Goal: Task Accomplishment & Management: Manage account settings

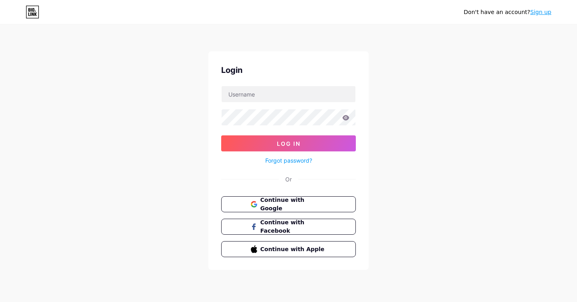
type input "[EMAIL_ADDRESS][DOMAIN_NAME]"
click at [221, 135] on button "Log In" at bounding box center [288, 143] width 135 height 16
click at [347, 116] on icon at bounding box center [346, 117] width 7 height 5
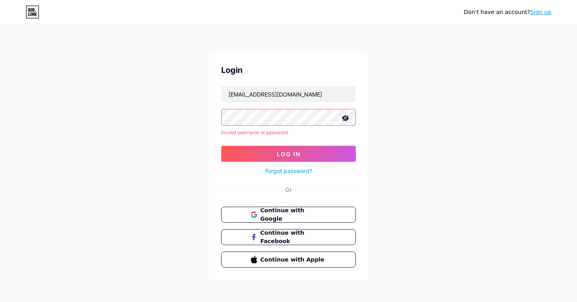
click at [347, 116] on icon at bounding box center [346, 118] width 8 height 8
click at [221, 146] on button "Log In" at bounding box center [288, 154] width 135 height 16
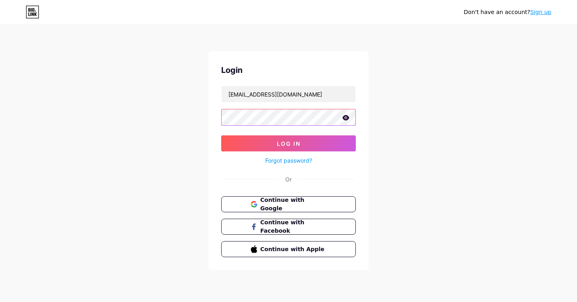
click at [221, 135] on button "Log In" at bounding box center [288, 143] width 135 height 16
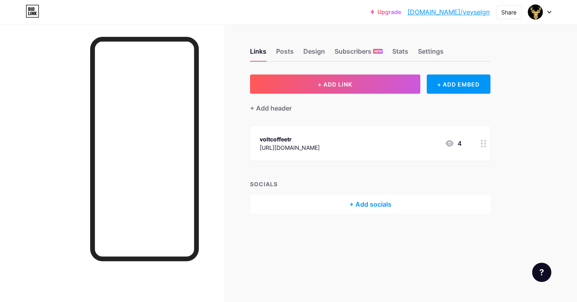
click at [481, 143] on circle at bounding box center [482, 144] width 2 height 2
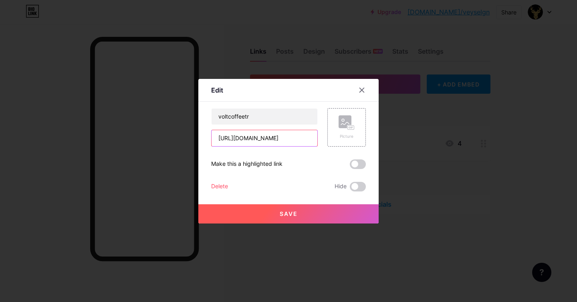
click at [302, 142] on input "[URL][DOMAIN_NAME]" at bounding box center [265, 138] width 106 height 16
click at [293, 136] on input "[URL][DOMAIN_NAME]" at bounding box center [265, 138] width 106 height 16
click at [362, 89] on icon at bounding box center [362, 90] width 4 height 4
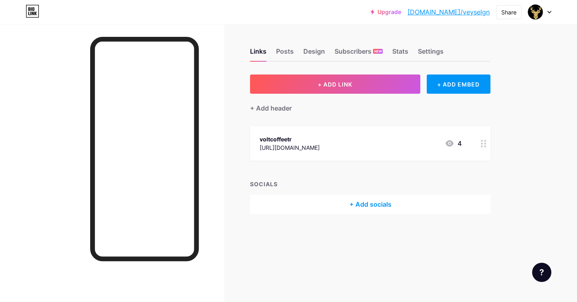
click at [550, 13] on icon at bounding box center [550, 12] width 4 height 3
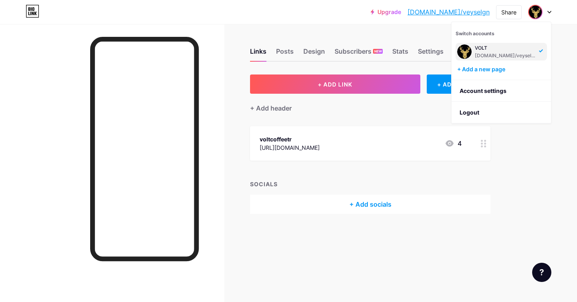
click at [550, 13] on icon at bounding box center [550, 12] width 4 height 3
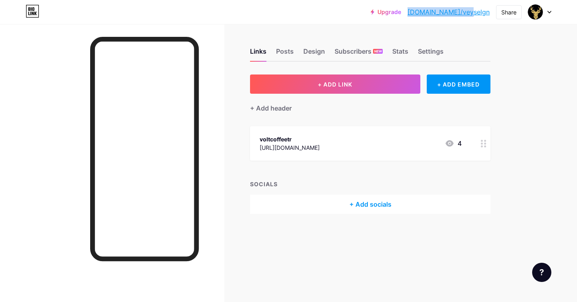
drag, startPoint x: 437, startPoint y: 12, endPoint x: 491, endPoint y: 12, distance: 53.7
click at [491, 12] on div "Upgrade [DOMAIN_NAME]/veysel... [DOMAIN_NAME]/veyselgn Share Switch accounts VO…" at bounding box center [461, 12] width 181 height 14
copy link "[DOMAIN_NAME]/veyselgn"
click at [442, 50] on div "Settings" at bounding box center [431, 53] width 26 height 14
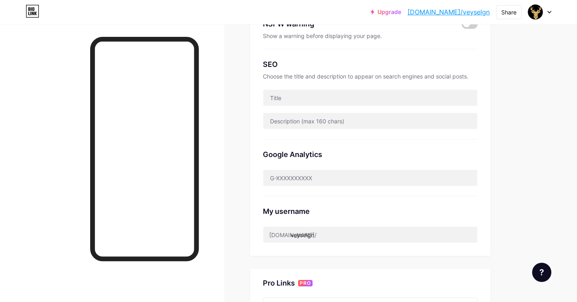
scroll to position [214, 0]
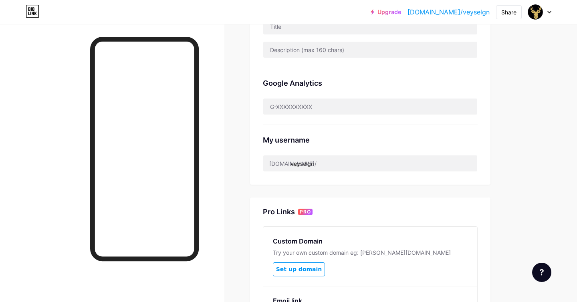
click at [315, 177] on div "Preferred link This is an aesthetic choice. Both links are usable. [DOMAIN_NAME…" at bounding box center [370, 23] width 241 height 324
click at [315, 165] on input "veyselgn" at bounding box center [370, 164] width 214 height 16
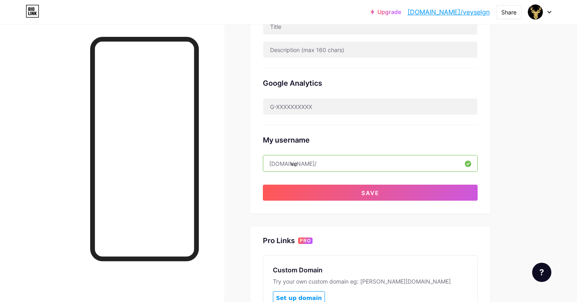
type input "v"
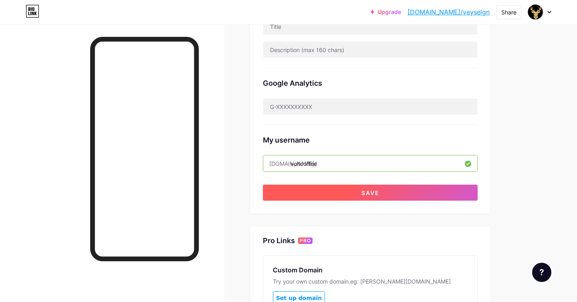
type input "voltcoffee"
click at [431, 192] on button "Save" at bounding box center [370, 193] width 215 height 16
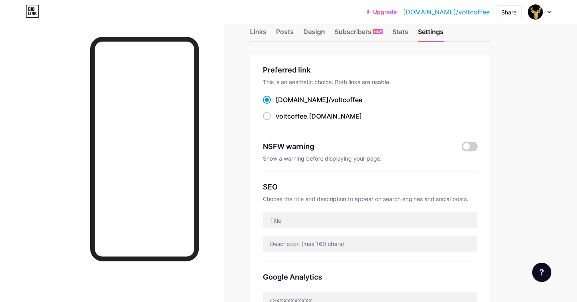
scroll to position [0, 0]
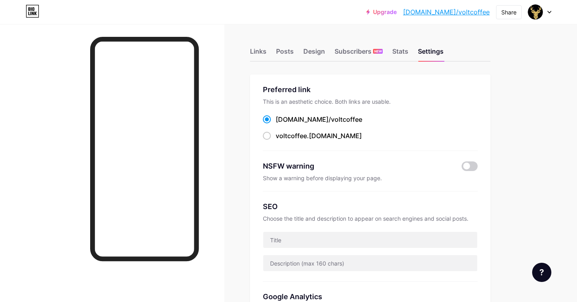
click at [28, 9] on icon at bounding box center [33, 11] width 14 height 13
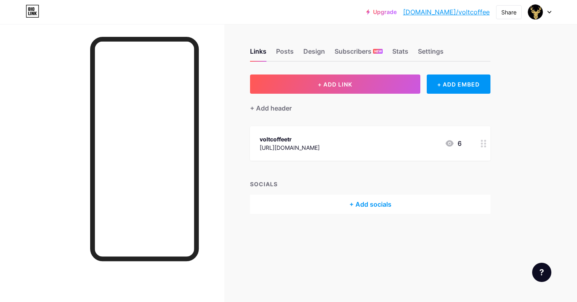
click at [408, 158] on div "voltcoffeetr [URL][DOMAIN_NAME] 6" at bounding box center [370, 143] width 241 height 34
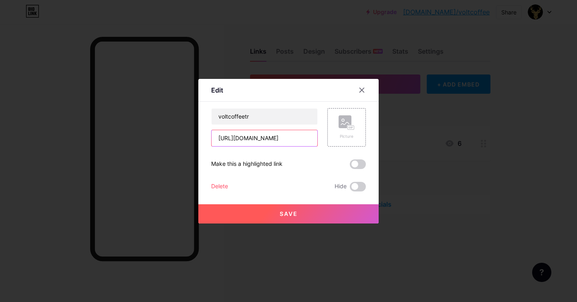
click at [286, 143] on input "[URL][DOMAIN_NAME]" at bounding box center [265, 138] width 106 height 16
click at [314, 134] on input "[URL][DOMAIN_NAME]" at bounding box center [265, 138] width 106 height 16
drag, startPoint x: 301, startPoint y: 135, endPoint x: 396, endPoint y: 139, distance: 95.1
click at [396, 139] on div "Edit Content YouTube Play YouTube video without leaving your page. ADD Vimeo Pl…" at bounding box center [288, 151] width 577 height 302
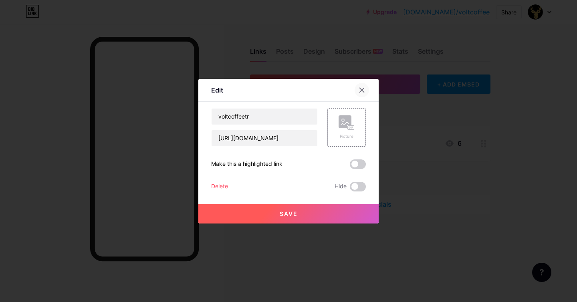
scroll to position [0, 0]
click at [361, 90] on icon at bounding box center [362, 90] width 4 height 4
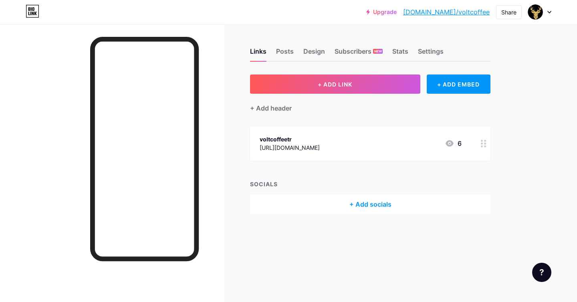
click at [412, 50] on div "Links Posts Design Subscribers NEW Stats Settings" at bounding box center [370, 48] width 241 height 28
click at [423, 51] on div "Settings" at bounding box center [431, 53] width 26 height 14
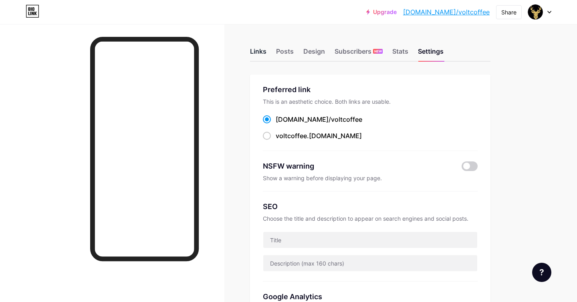
click at [257, 54] on div "Links" at bounding box center [258, 53] width 16 height 14
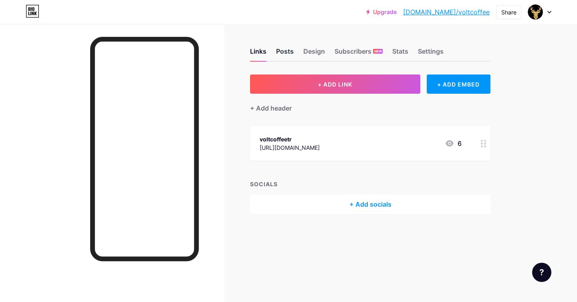
click at [284, 53] on div "Posts" at bounding box center [285, 53] width 18 height 14
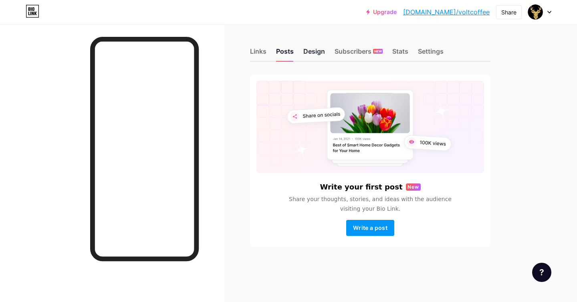
click at [317, 51] on div "Design" at bounding box center [314, 53] width 22 height 14
click at [349, 55] on div "Subscribers NEW" at bounding box center [359, 53] width 48 height 14
click at [258, 50] on div "Links" at bounding box center [258, 53] width 16 height 14
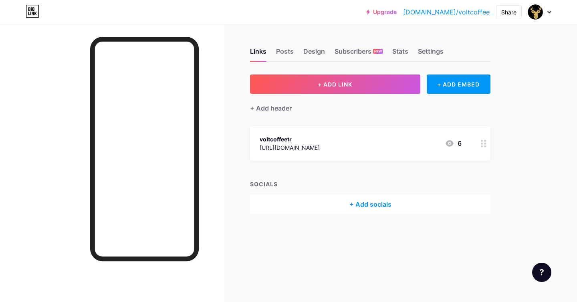
click at [320, 148] on div "[URL][DOMAIN_NAME]" at bounding box center [290, 147] width 60 height 8
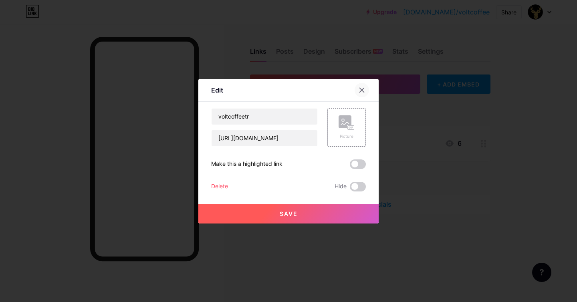
click at [366, 88] on div at bounding box center [362, 90] width 14 height 14
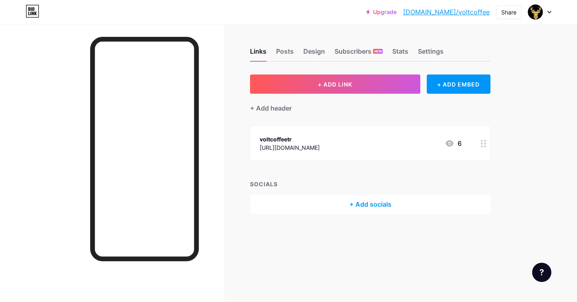
click at [543, 10] on div at bounding box center [539, 12] width 23 height 14
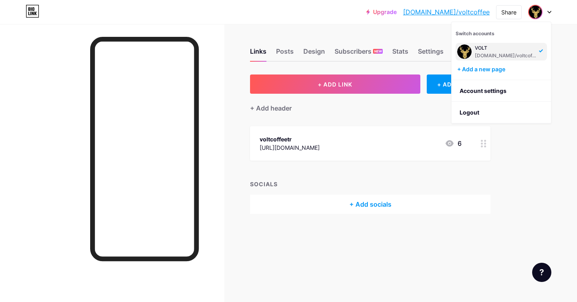
click at [511, 56] on div "[DOMAIN_NAME]/voltcoffee" at bounding box center [506, 56] width 62 height 6
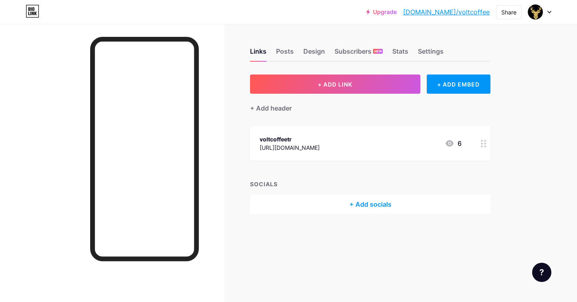
click at [552, 12] on div "Upgrade [DOMAIN_NAME]/voltco... [DOMAIN_NAME]/voltcoffee Share Switch accounts …" at bounding box center [288, 12] width 577 height 14
click at [550, 11] on icon at bounding box center [550, 12] width 4 height 3
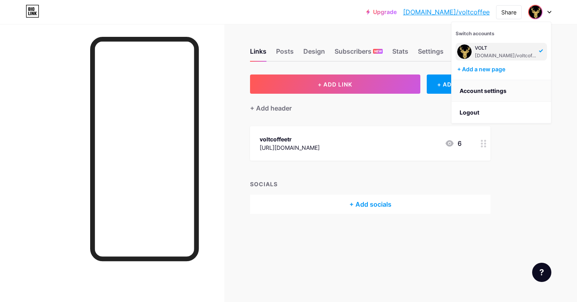
click at [485, 91] on link "Account settings" at bounding box center [501, 91] width 99 height 22
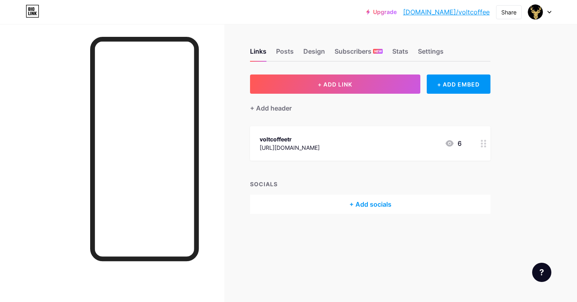
click at [552, 6] on div "Upgrade bio.link/voltco... bio.link/voltcoffee Share Switch accounts VOLT bio.l…" at bounding box center [288, 12] width 577 height 14
click at [552, 11] on div "Upgrade bio.link/voltco... bio.link/voltcoffee Share Switch accounts VOLT bio.l…" at bounding box center [288, 12] width 577 height 14
click at [542, 12] on div at bounding box center [535, 12] width 14 height 14
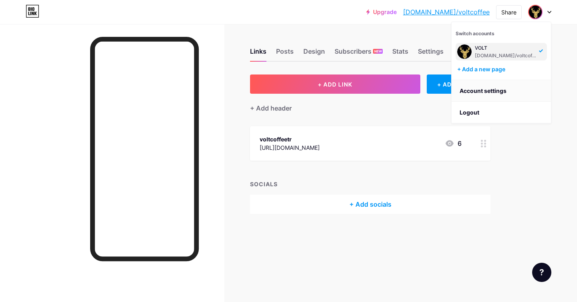
click at [497, 88] on link "Account settings" at bounding box center [501, 91] width 99 height 22
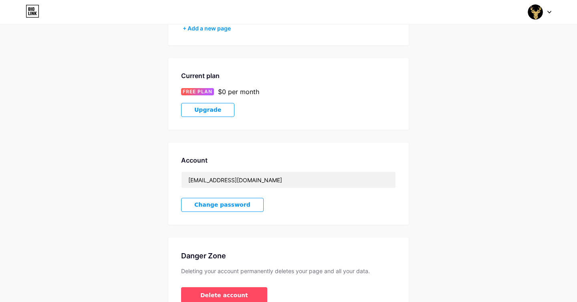
scroll to position [145, 0]
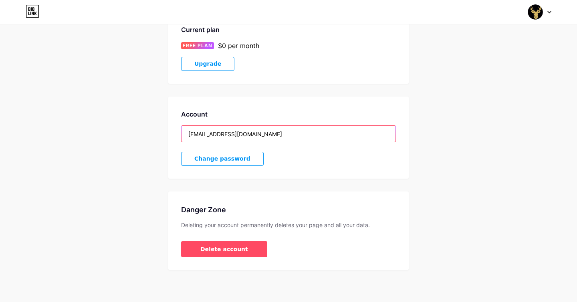
click at [229, 140] on input "[EMAIL_ADDRESS][DOMAIN_NAME]" at bounding box center [289, 134] width 214 height 16
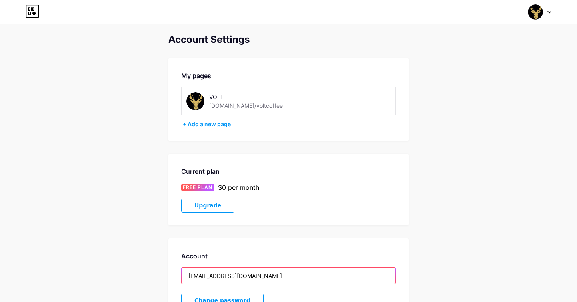
scroll to position [0, 0]
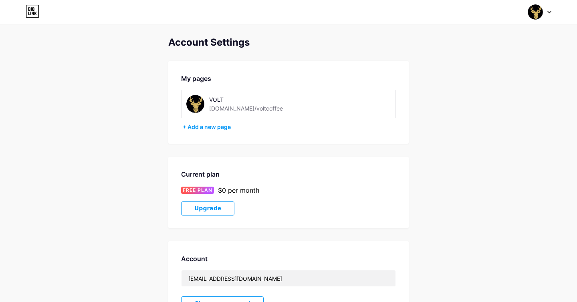
click at [42, 16] on div "Switch accounts VOLT bio.link/voltcoffee + Add a new page Dashboard Logout" at bounding box center [288, 12] width 577 height 14
click at [30, 15] on icon at bounding box center [33, 11] width 14 height 13
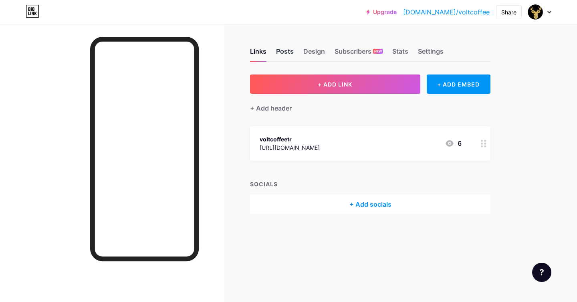
click at [289, 53] on div "Posts" at bounding box center [285, 53] width 18 height 14
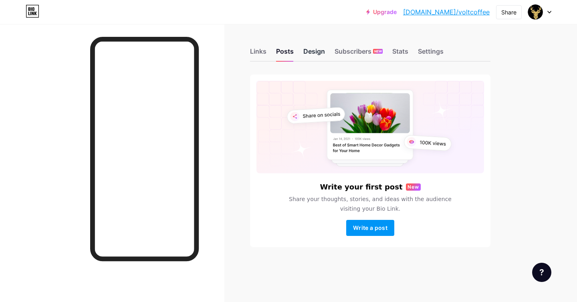
click at [316, 46] on div "Design" at bounding box center [314, 53] width 22 height 14
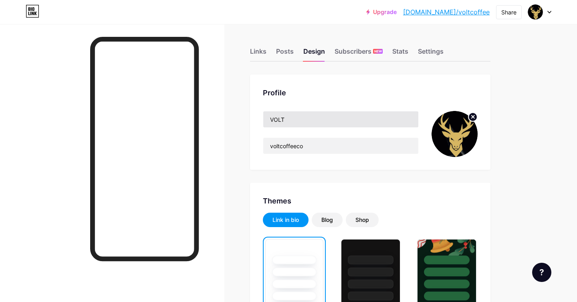
scroll to position [94, 0]
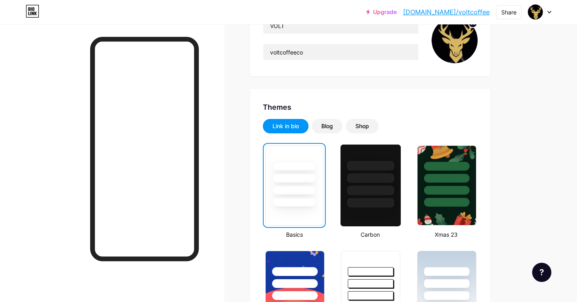
click at [375, 192] on div at bounding box center [371, 190] width 47 height 9
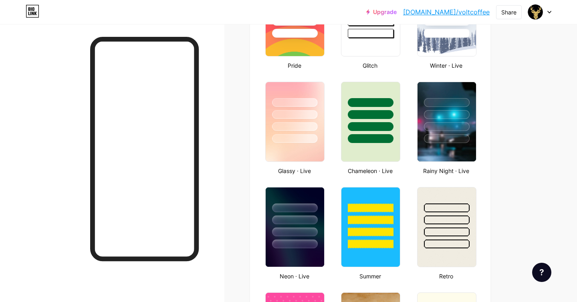
scroll to position [282, 0]
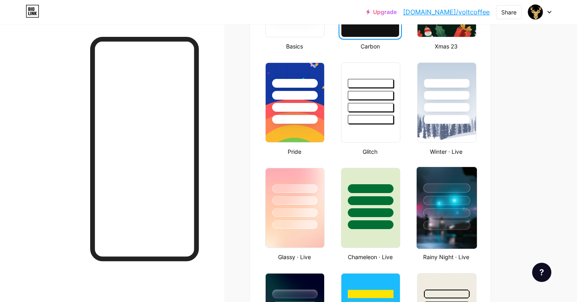
click at [448, 239] on img at bounding box center [446, 208] width 60 height 82
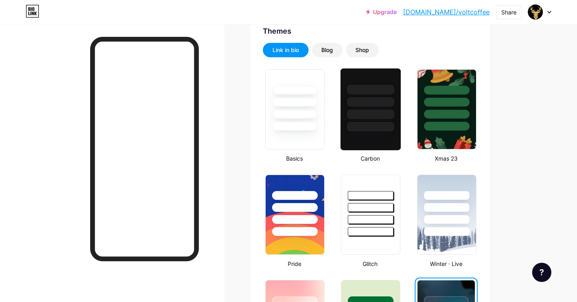
scroll to position [220, 0]
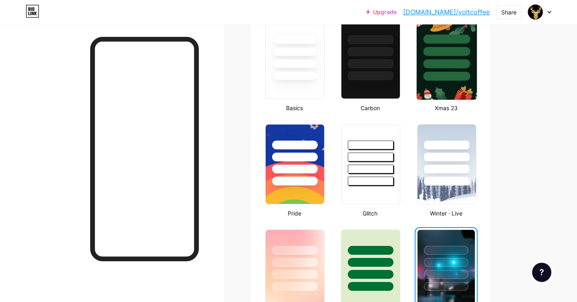
click at [426, 72] on div at bounding box center [446, 76] width 47 height 9
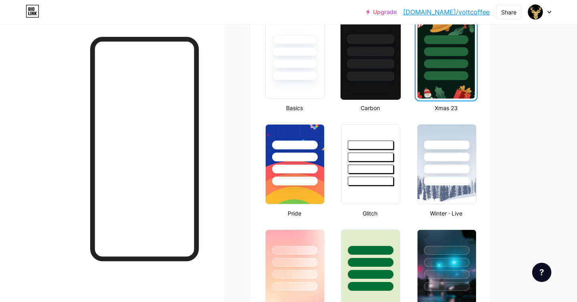
click at [376, 66] on div at bounding box center [371, 63] width 47 height 9
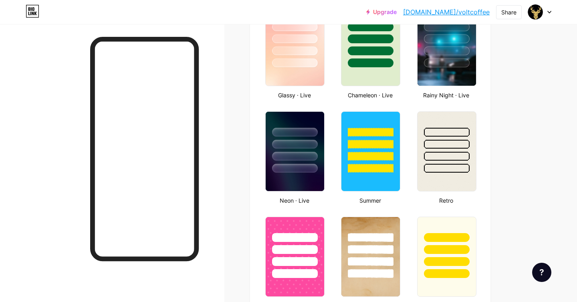
scroll to position [482, 0]
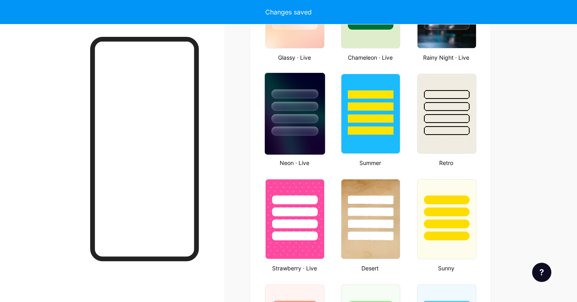
click at [291, 147] on img at bounding box center [295, 114] width 60 height 82
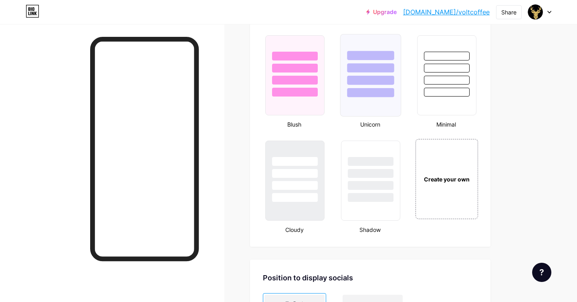
scroll to position [835, 0]
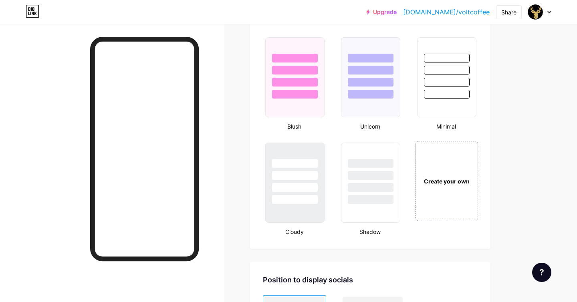
click at [463, 84] on div at bounding box center [446, 82] width 47 height 9
click at [283, 196] on div at bounding box center [294, 200] width 47 height 9
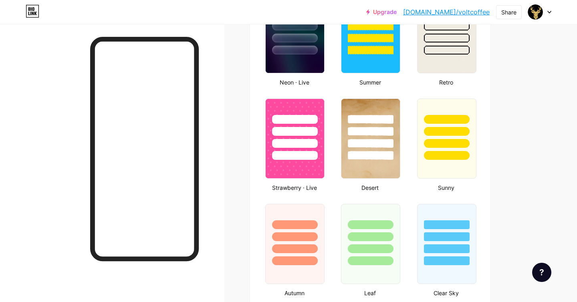
scroll to position [519, 0]
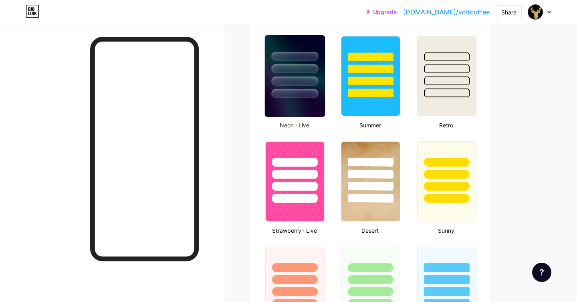
click at [291, 89] on div at bounding box center [294, 93] width 47 height 9
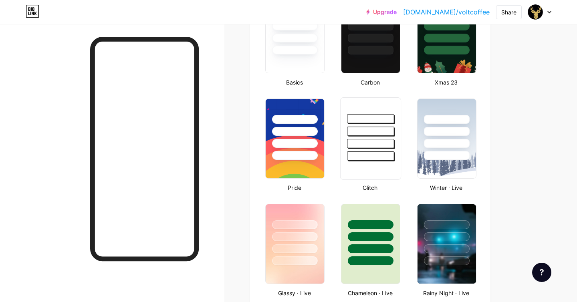
scroll to position [191, 0]
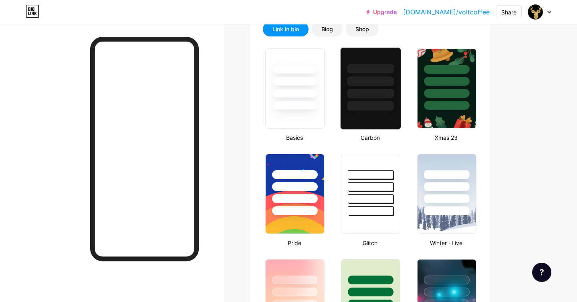
click at [377, 89] on div at bounding box center [371, 93] width 47 height 9
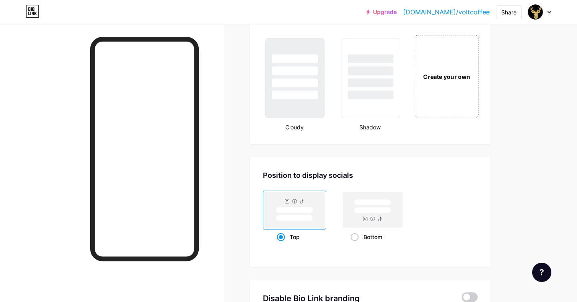
scroll to position [941, 0]
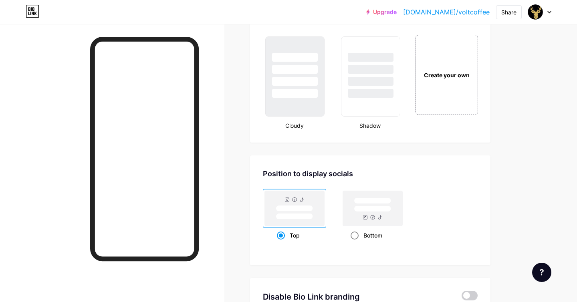
click at [378, 207] on rect at bounding box center [372, 209] width 37 height 6
click at [356, 243] on input "Bottom" at bounding box center [353, 245] width 5 height 5
radio input "true"
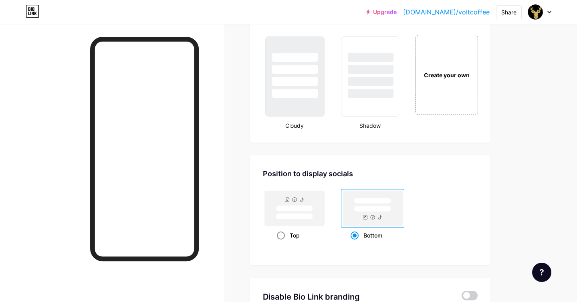
click at [309, 206] on rect at bounding box center [294, 209] width 37 height 6
click at [282, 243] on input "Top" at bounding box center [279, 245] width 5 height 5
radio input "true"
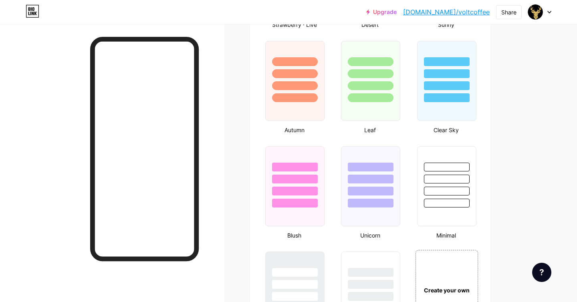
scroll to position [927, 0]
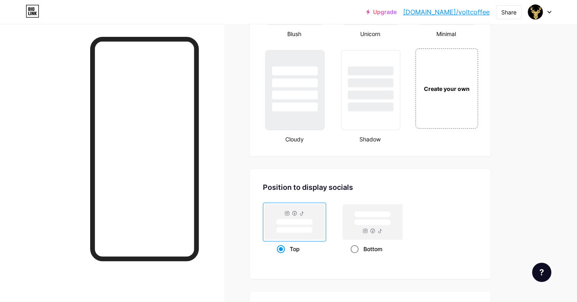
click at [364, 220] on rect at bounding box center [372, 223] width 37 height 6
click at [356, 257] on input "Bottom" at bounding box center [353, 259] width 5 height 5
radio input "true"
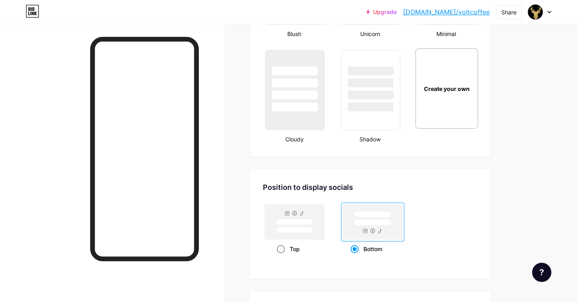
click at [297, 222] on rect at bounding box center [294, 222] width 37 height 6
click at [282, 257] on input "Top" at bounding box center [279, 259] width 5 height 5
radio input "true"
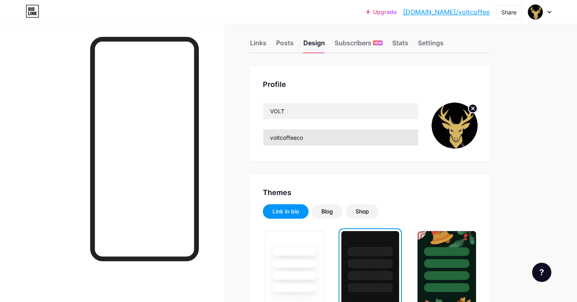
scroll to position [0, 0]
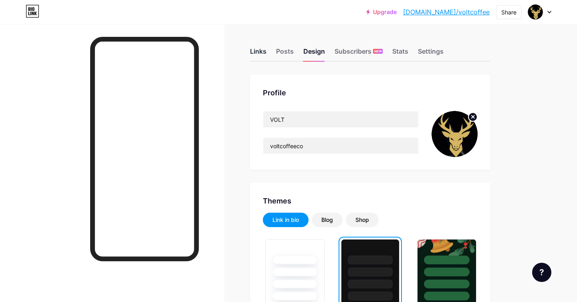
click at [263, 51] on div "Links" at bounding box center [258, 53] width 16 height 14
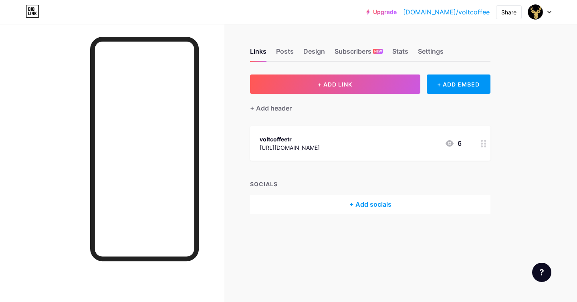
click at [358, 198] on div "+ Add socials" at bounding box center [370, 204] width 241 height 19
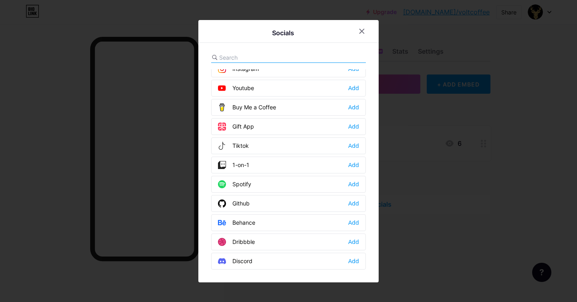
scroll to position [66, 0]
click at [434, 166] on div at bounding box center [288, 151] width 577 height 302
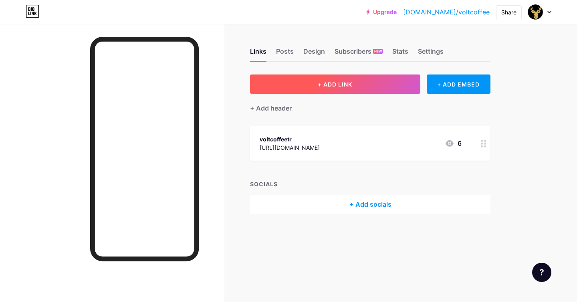
click at [368, 85] on button "+ ADD LINK" at bounding box center [335, 84] width 170 height 19
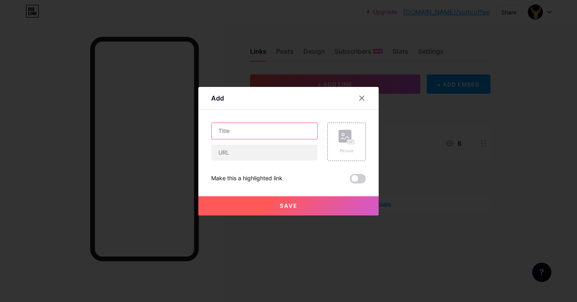
click at [287, 128] on input "text" at bounding box center [265, 131] width 106 height 16
click at [303, 124] on input "Trendyol" at bounding box center [265, 131] width 106 height 16
type input "Trendyol Mağazamız"
click at [291, 148] on input "text" at bounding box center [265, 153] width 106 height 16
paste input "https://www.trendyol.com/magaza/volt-coffee-m-1142877?sst=0"
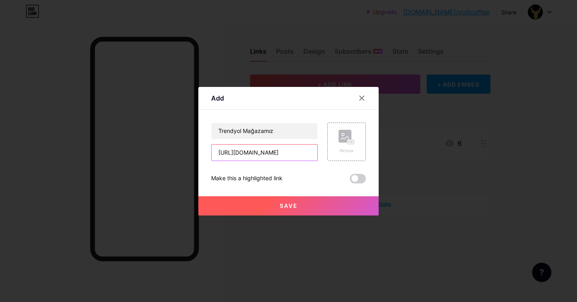
scroll to position [0, 81]
type input "https://www.trendyol.com/magaza/volt-coffee-m-1142877?sst=0"
click at [354, 149] on div "Picture" at bounding box center [347, 151] width 16 height 6
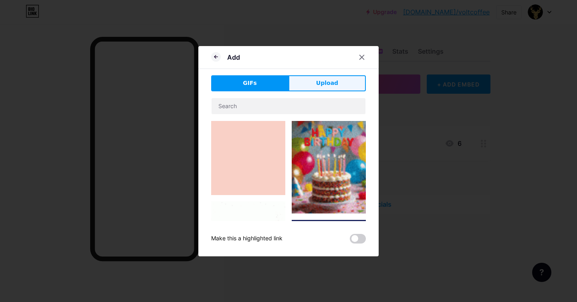
click at [325, 89] on button "Upload" at bounding box center [327, 83] width 77 height 16
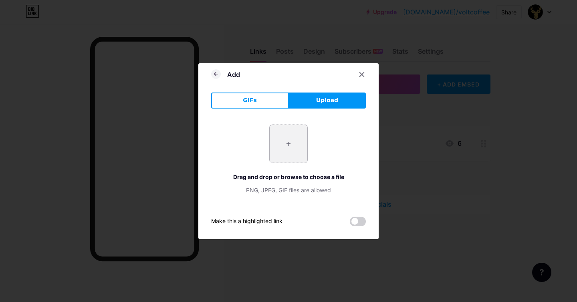
click at [292, 157] on input "file" at bounding box center [289, 144] width 38 height 38
type input "C:\fakepath\trendyollogo.jpg"
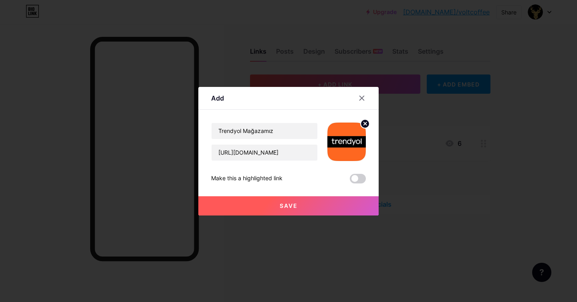
click at [311, 206] on button "Save" at bounding box center [288, 205] width 180 height 19
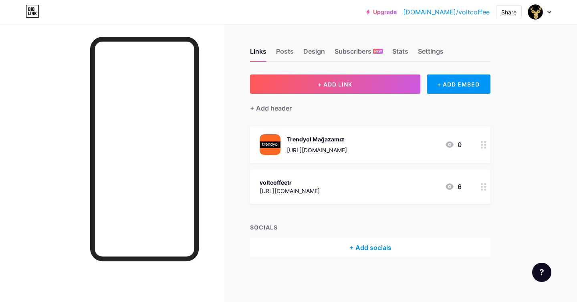
click at [422, 197] on div "voltcoffeetr [URL][DOMAIN_NAME] 6" at bounding box center [370, 187] width 241 height 34
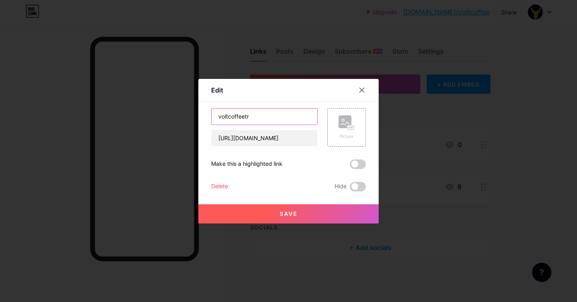
click at [267, 120] on input "voltcoffeetr" at bounding box center [265, 117] width 106 height 16
type input "Volt"
type input "VOLT Hesa"
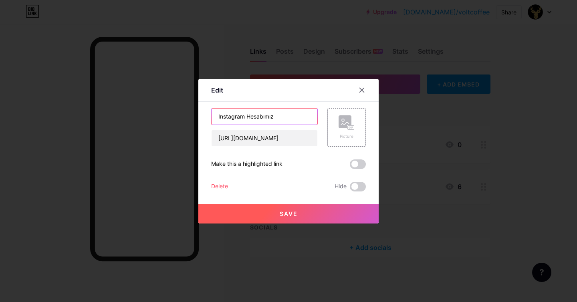
type input "Instagram Hesabımız"
click at [353, 133] on div "Picture" at bounding box center [347, 136] width 16 height 6
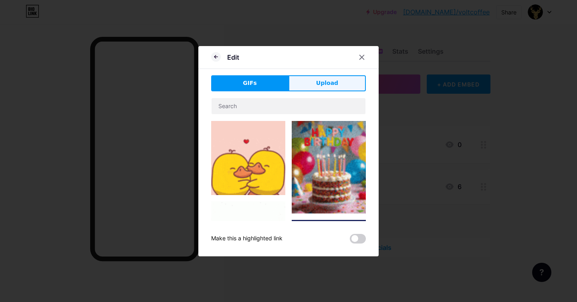
click at [318, 81] on span "Upload" at bounding box center [327, 83] width 22 height 8
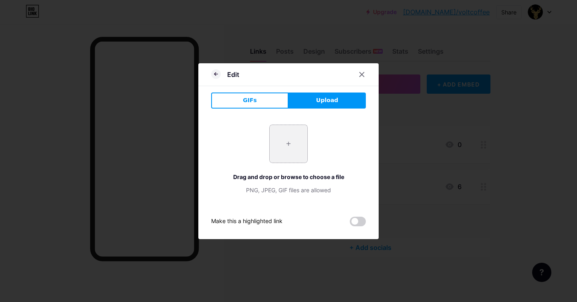
click at [292, 145] on input "file" at bounding box center [289, 144] width 38 height 38
type input "C:\fakepath\instalogo.png"
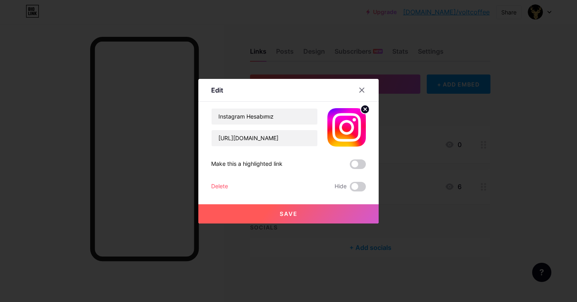
click at [358, 218] on button "Save" at bounding box center [288, 213] width 180 height 19
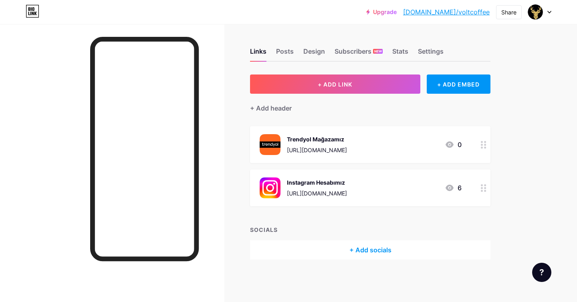
click at [275, 154] on img at bounding box center [270, 144] width 21 height 21
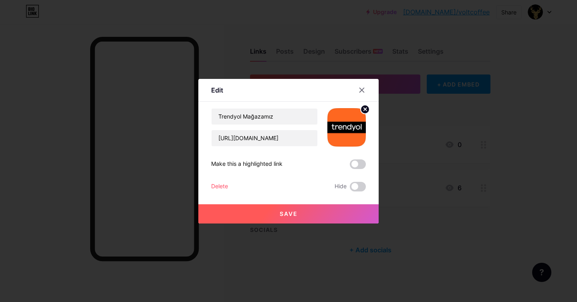
click at [367, 114] on div "Edit Content YouTube Play YouTube video without leaving your page. ADD Vimeo Pl…" at bounding box center [288, 151] width 180 height 145
click at [366, 112] on circle at bounding box center [365, 109] width 9 height 9
click at [346, 113] on div "Picture" at bounding box center [346, 127] width 38 height 38
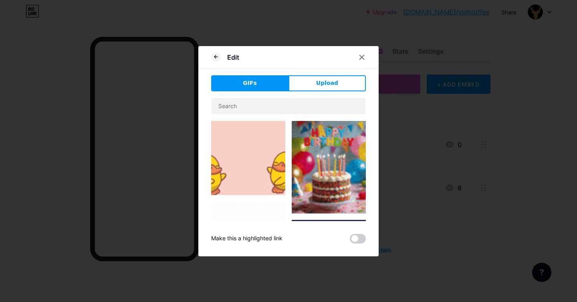
click at [319, 92] on div "GIFs Upload Content YouTube Play YouTube video without leaving your page. ADD V…" at bounding box center [288, 159] width 155 height 168
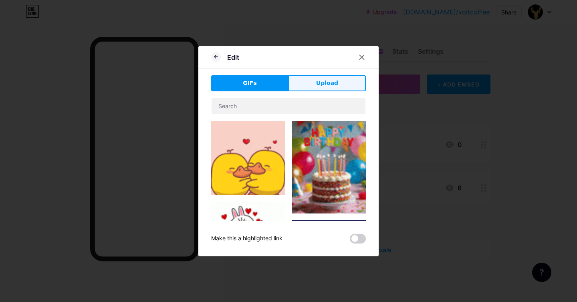
click at [320, 89] on button "Upload" at bounding box center [327, 83] width 77 height 16
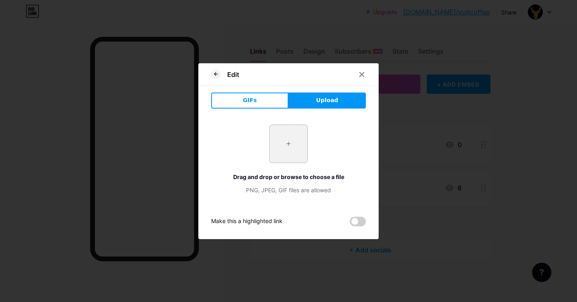
click at [307, 143] on input "file" at bounding box center [289, 144] width 38 height 38
type input "C:\fakepath\trendyol-1-son.png"
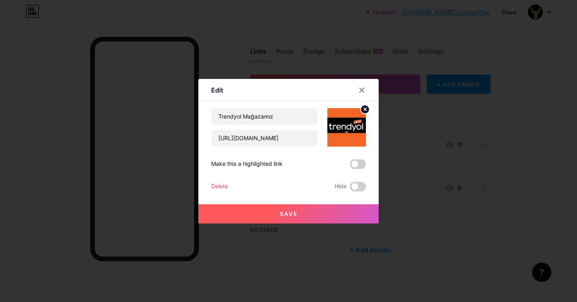
click at [264, 207] on button "Save" at bounding box center [288, 213] width 180 height 19
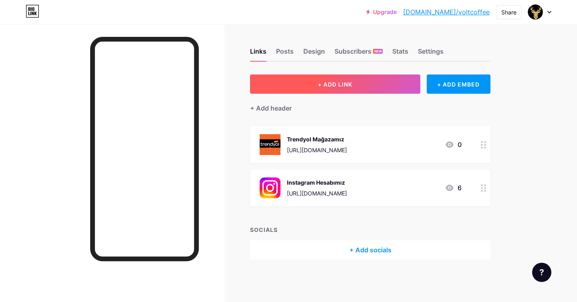
click at [337, 79] on button "+ ADD LINK" at bounding box center [335, 84] width 170 height 19
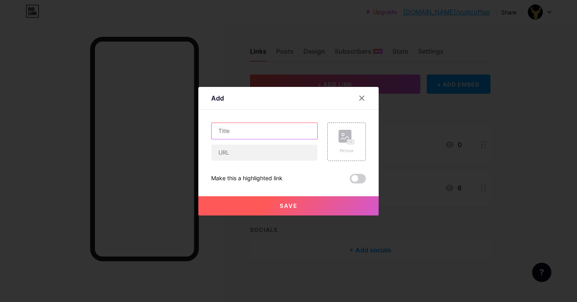
click at [283, 133] on input "text" at bounding box center [265, 131] width 106 height 16
type input "Hepsiburada Mağazamız"
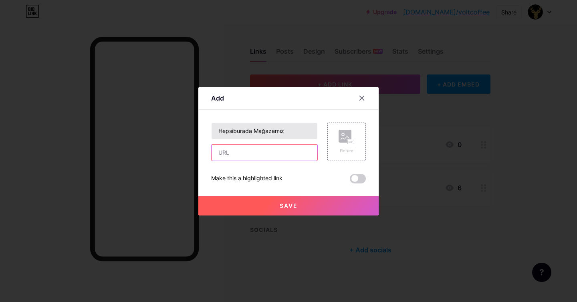
paste input "https://www.hepsiburada.com/magaza/volt-coffee"
type input "https://www.hepsiburada.com/magaza/volt-coffee"
click at [338, 132] on div "Picture" at bounding box center [346, 142] width 38 height 38
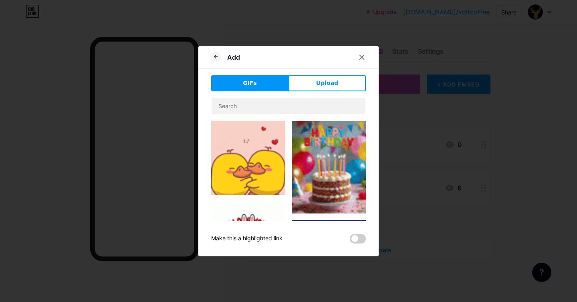
click at [329, 81] on span "Upload" at bounding box center [327, 83] width 22 height 8
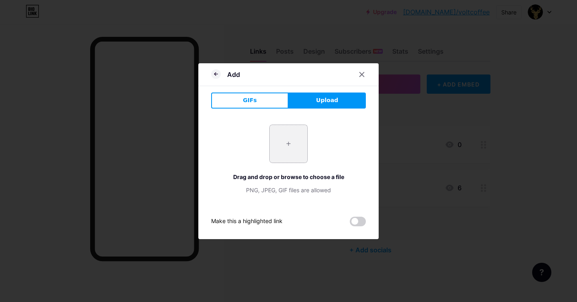
click at [290, 154] on input "file" at bounding box center [289, 144] width 38 height 38
click at [284, 145] on input "file" at bounding box center [289, 144] width 38 height 38
type input "C:\fakepath\hepsiburada-logo.webp"
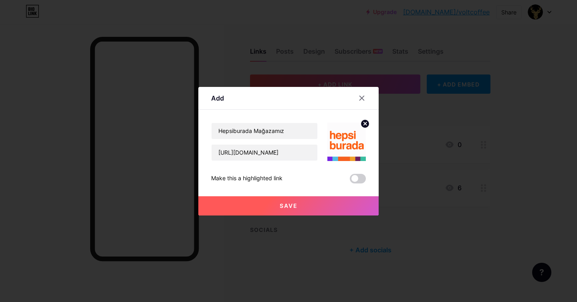
click at [319, 207] on button "Save" at bounding box center [288, 205] width 180 height 19
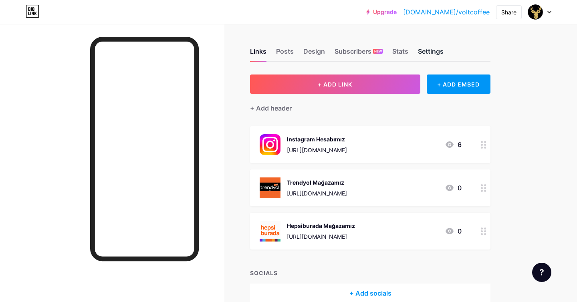
click at [437, 52] on div "Settings" at bounding box center [431, 53] width 26 height 14
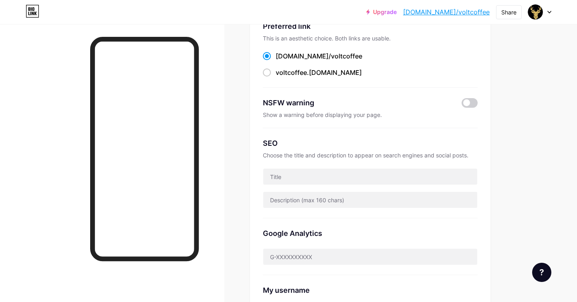
scroll to position [69, 0]
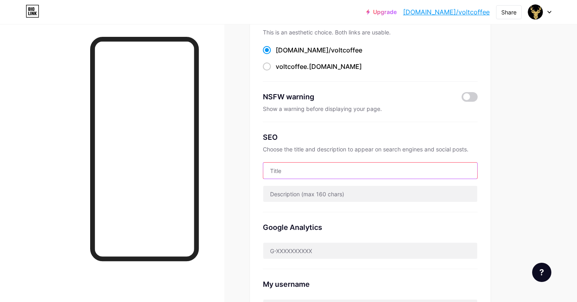
click at [333, 174] on input "text" at bounding box center [370, 171] width 214 height 16
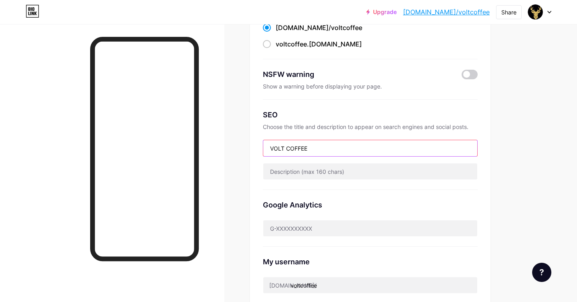
type input "VOLT COFFEE"
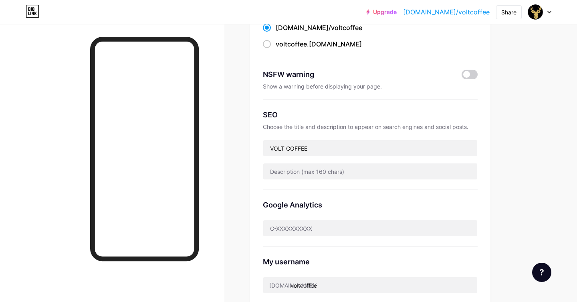
click at [354, 212] on div "Google Analytics" at bounding box center [370, 218] width 215 height 57
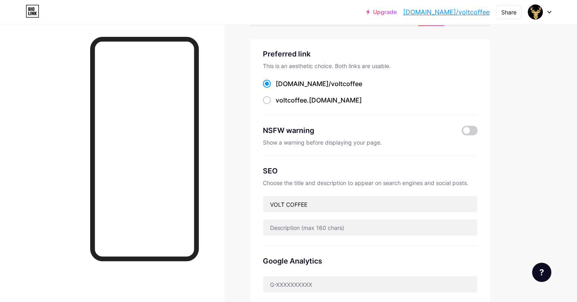
scroll to position [0, 0]
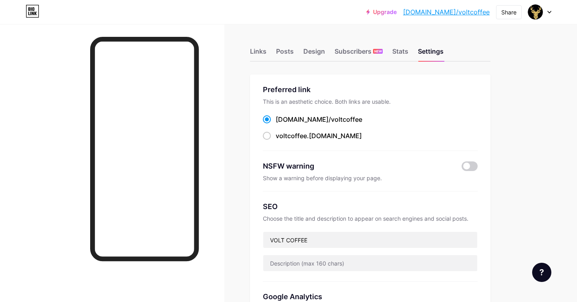
click at [551, 12] on icon at bounding box center [550, 12] width 4 height 3
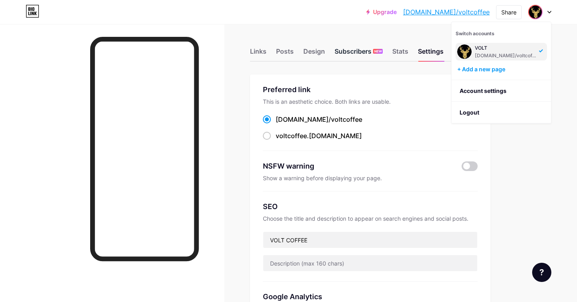
click at [341, 49] on div "Subscribers NEW" at bounding box center [359, 53] width 48 height 14
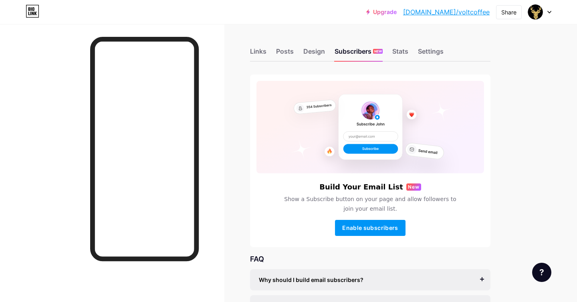
click at [300, 55] on div "Links Posts Design Subscribers NEW Stats Settings" at bounding box center [370, 48] width 241 height 28
click at [306, 53] on div "Design" at bounding box center [314, 53] width 22 height 14
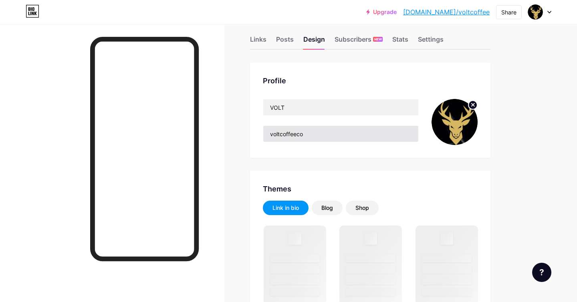
scroll to position [15, 0]
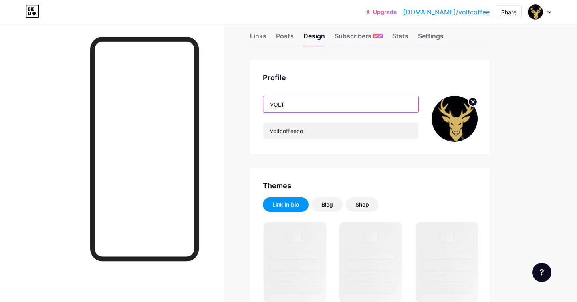
click at [300, 100] on input "VOLT" at bounding box center [340, 104] width 155 height 16
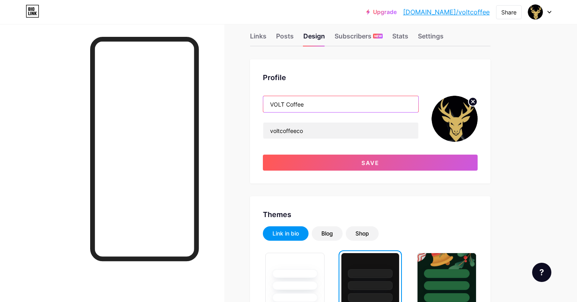
type input "VOLT Coffee"
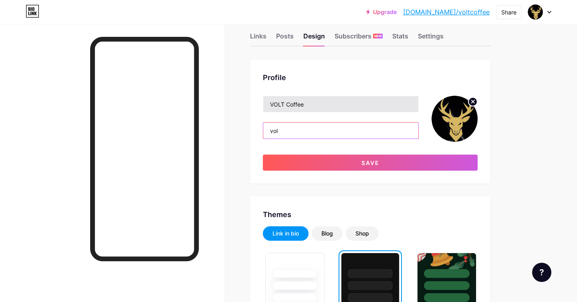
type input "volt"
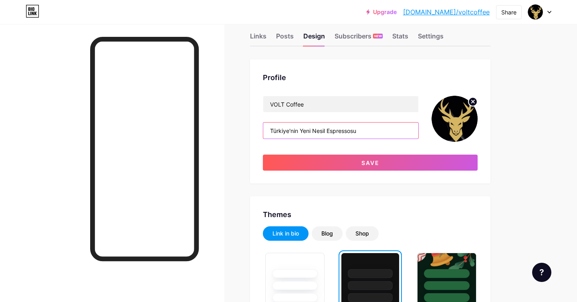
click at [345, 134] on input "Türkiye'nin Yeni Nesil Espressosu" at bounding box center [340, 131] width 155 height 16
click at [378, 136] on input "Türkiye'nin Yeni Nesil Espressosu" at bounding box center [340, 131] width 155 height 16
type input "Türkiye'nin Yeni Nesil Espressosu"
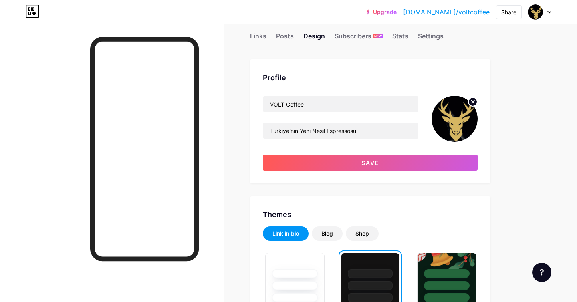
click at [378, 140] on div "VOLT Coffee Türkiye'nin Yeni Nesil Espressosu" at bounding box center [341, 119] width 156 height 46
click at [474, 104] on circle at bounding box center [473, 101] width 9 height 9
click at [457, 122] on input "file" at bounding box center [455, 119] width 46 height 46
type input "C:\fakepath\favicon.png"
click at [465, 107] on img at bounding box center [455, 119] width 46 height 46
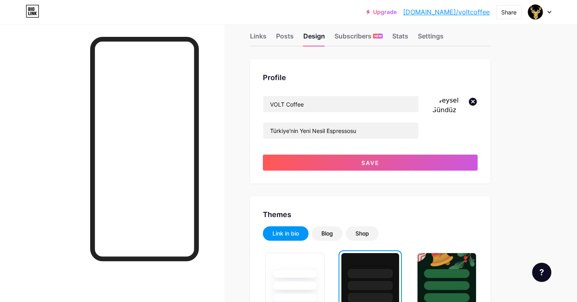
click at [472, 102] on icon at bounding box center [473, 101] width 3 height 3
click at [456, 119] on input "file" at bounding box center [455, 119] width 46 height 46
type input "C:\fakepath\favicon.png"
click at [458, 118] on span at bounding box center [455, 119] width 10 height 10
click at [458, 119] on img at bounding box center [455, 119] width 46 height 46
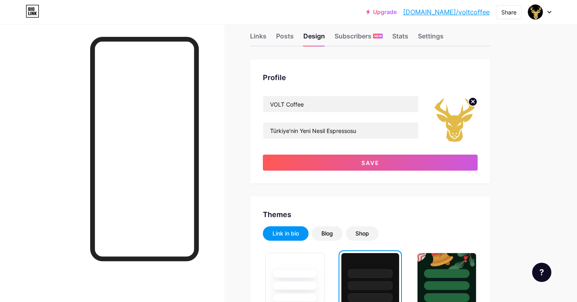
click at [458, 119] on img at bounding box center [455, 119] width 46 height 46
click at [473, 102] on icon at bounding box center [473, 101] width 3 height 3
click at [459, 125] on input "file" at bounding box center [455, 119] width 46 height 46
type input "C:\fakepath\Adsız tasarım (12).png"
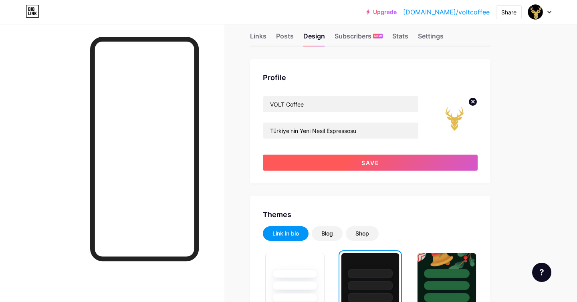
click at [430, 166] on button "Save" at bounding box center [370, 163] width 215 height 16
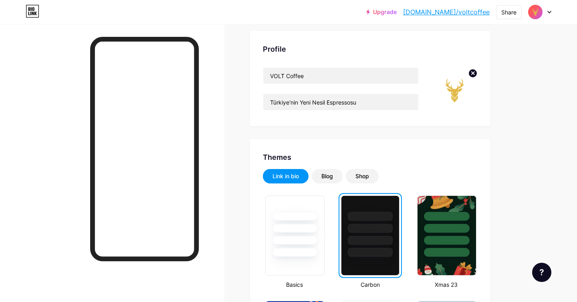
scroll to position [0, 0]
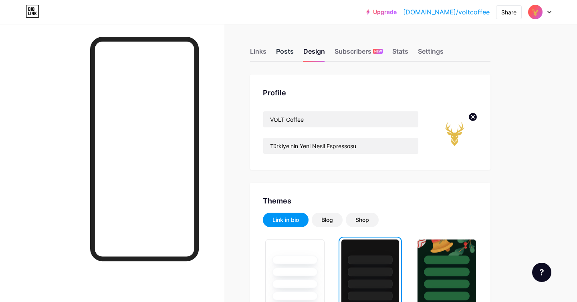
click at [280, 57] on div "Posts" at bounding box center [285, 53] width 18 height 14
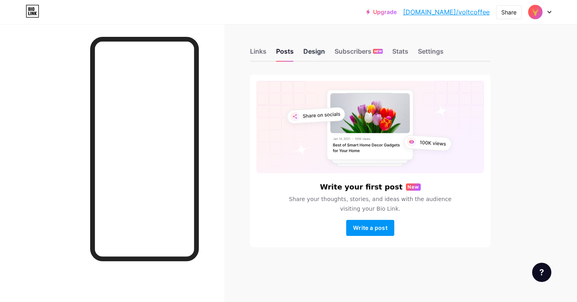
click at [316, 47] on div "Design" at bounding box center [314, 53] width 22 height 14
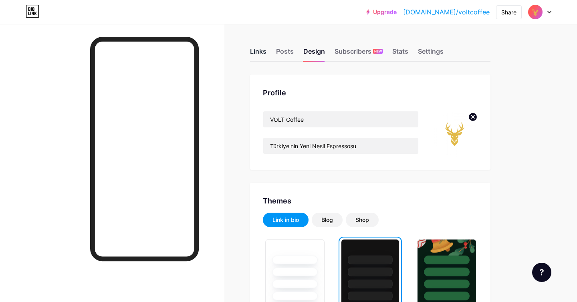
click at [261, 50] on div "Links" at bounding box center [258, 53] width 16 height 14
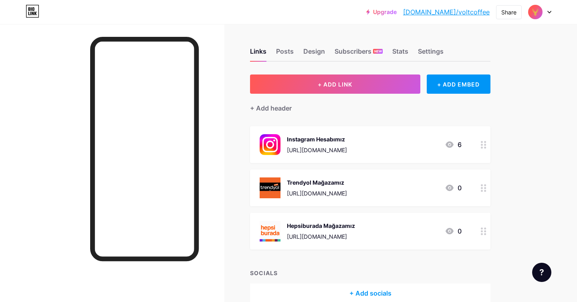
click at [555, 11] on div "Upgrade bio.link/voltco... bio.link/voltcoffee Share Switch accounts VOLT Coffe…" at bounding box center [288, 12] width 577 height 14
click at [553, 11] on div "Upgrade bio.link/voltco... bio.link/voltcoffee Share Switch accounts VOLT Coffe…" at bounding box center [288, 12] width 577 height 14
click at [552, 11] on div "Upgrade bio.link/voltco... bio.link/voltcoffee Share Switch accounts VOLT Coffe…" at bounding box center [288, 12] width 577 height 14
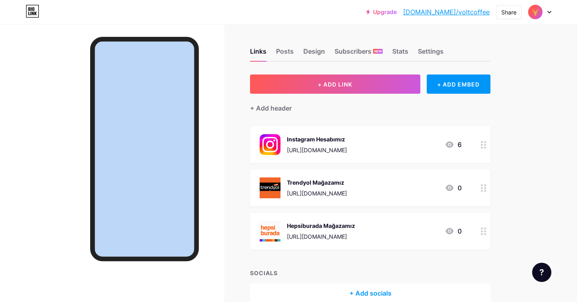
click at [552, 11] on div "Upgrade bio.link/voltco... bio.link/voltcoffee Share Switch accounts VOLT Coffe…" at bounding box center [288, 12] width 577 height 14
click at [548, 11] on icon at bounding box center [550, 12] width 4 height 3
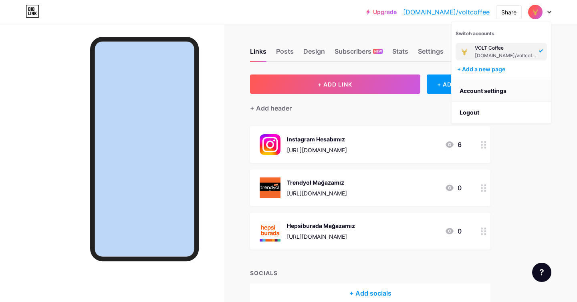
click at [507, 87] on link "Account settings" at bounding box center [501, 91] width 99 height 22
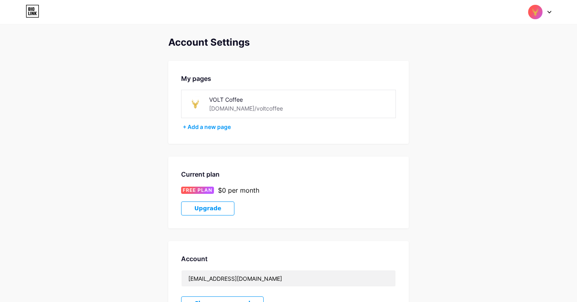
click at [243, 110] on div "[DOMAIN_NAME]/voltcoffee" at bounding box center [246, 108] width 74 height 8
click at [241, 109] on div "[DOMAIN_NAME]/voltcoffee" at bounding box center [246, 108] width 74 height 8
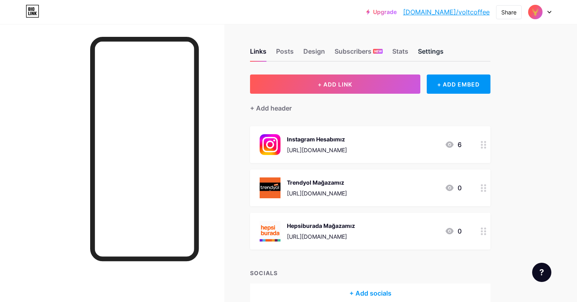
click at [437, 48] on div "Settings" at bounding box center [431, 53] width 26 height 14
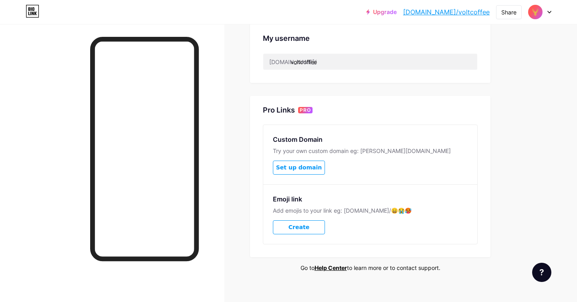
scroll to position [325, 0]
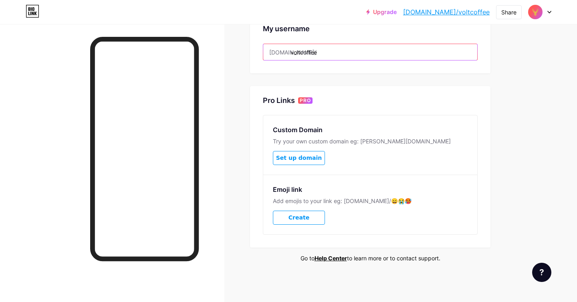
click at [308, 54] on input "voltcoffee" at bounding box center [370, 52] width 214 height 16
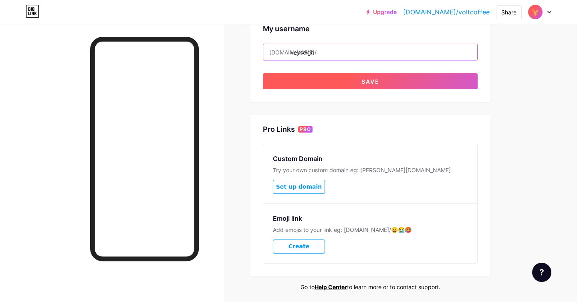
type input "veyselgn"
click at [421, 84] on button "Save" at bounding box center [370, 81] width 215 height 16
